Goal: Task Accomplishment & Management: Use online tool/utility

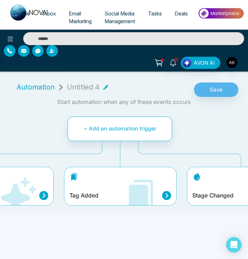
click at [54, 181] on div "New Lead Tag Added Stage Changed" at bounding box center [120, 188] width 363 height 42
click at [28, 181] on icon at bounding box center [18, 194] width 35 height 35
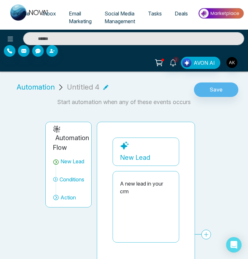
click at [210, 234] on div "New Lead A new lead in your crm Conditions Add Conditions Choose a filters Canc…" at bounding box center [213, 228] width 200 height 182
click at [203, 234] on div "New Lead A new lead in your crm Conditions Add Conditions Choose a filters Canc…" at bounding box center [213, 228] width 200 height 182
click at [207, 234] on div "New Lead A new lead in your crm Conditions Add Conditions Choose a filters Canc…" at bounding box center [213, 228] width 200 height 182
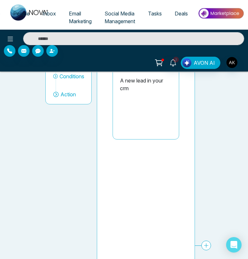
scroll to position [118, 0]
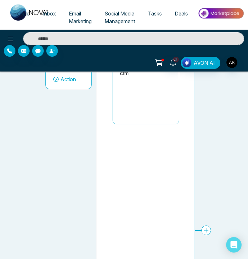
click at [207, 230] on icon at bounding box center [206, 230] width 5 height 5
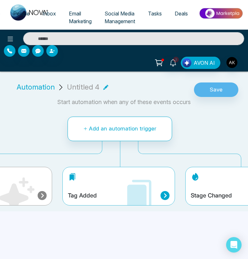
click at [126, 183] on icon at bounding box center [139, 195] width 39 height 39
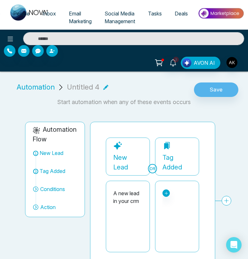
click at [225, 200] on div "OR New Lead A new lead in your crm Tag Added No tags found. Conditions Add Cond…" at bounding box center [246, 194] width 280 height 115
click at [225, 200] on div "OR New Lead A new lead in your crm Tag Added market watch toronto east received…" at bounding box center [246, 194] width 280 height 115
click at [169, 193] on link at bounding box center [165, 192] width 7 height 7
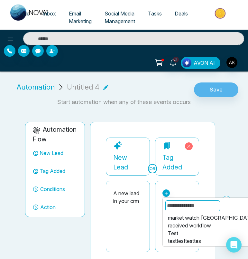
click at [174, 216] on div "market watch toronto east" at bounding box center [212, 218] width 88 height 8
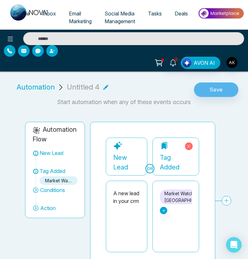
scroll to position [21, 0]
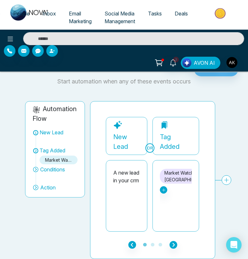
click at [225, 178] on div "OR New Lead A new lead in your crm Tag Added market watch toronto east received…" at bounding box center [246, 174] width 280 height 115
click at [174, 244] on icon "button" at bounding box center [174, 245] width 8 height 8
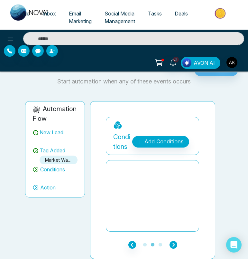
click at [174, 244] on icon "button" at bounding box center [174, 245] width 8 height 8
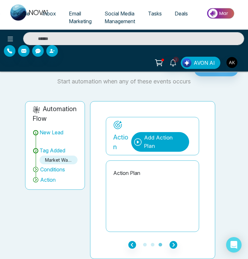
click at [162, 142] on div "Add Action Plan" at bounding box center [164, 141] width 40 height 16
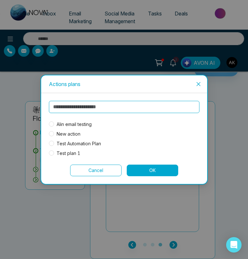
click at [63, 151] on span "Test plan 1" at bounding box center [68, 153] width 29 height 7
click at [167, 172] on button "OK" at bounding box center [152, 170] width 51 height 12
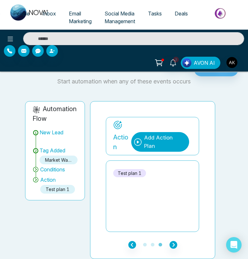
click at [178, 172] on div "Test plan 1" at bounding box center [152, 196] width 78 height 64
click at [177, 150] on div "Add Action Plan" at bounding box center [160, 142] width 58 height 20
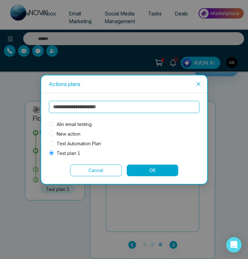
click at [99, 172] on button "Cancel" at bounding box center [95, 170] width 51 height 12
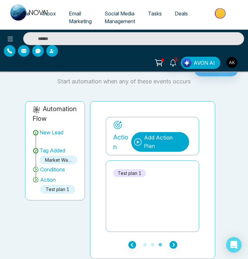
click at [159, 137] on div "Add Action Plan" at bounding box center [164, 141] width 40 height 16
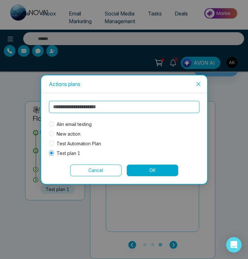
click at [199, 85] on icon "close" at bounding box center [198, 84] width 4 height 4
